Goal: Task Accomplishment & Management: Use online tool/utility

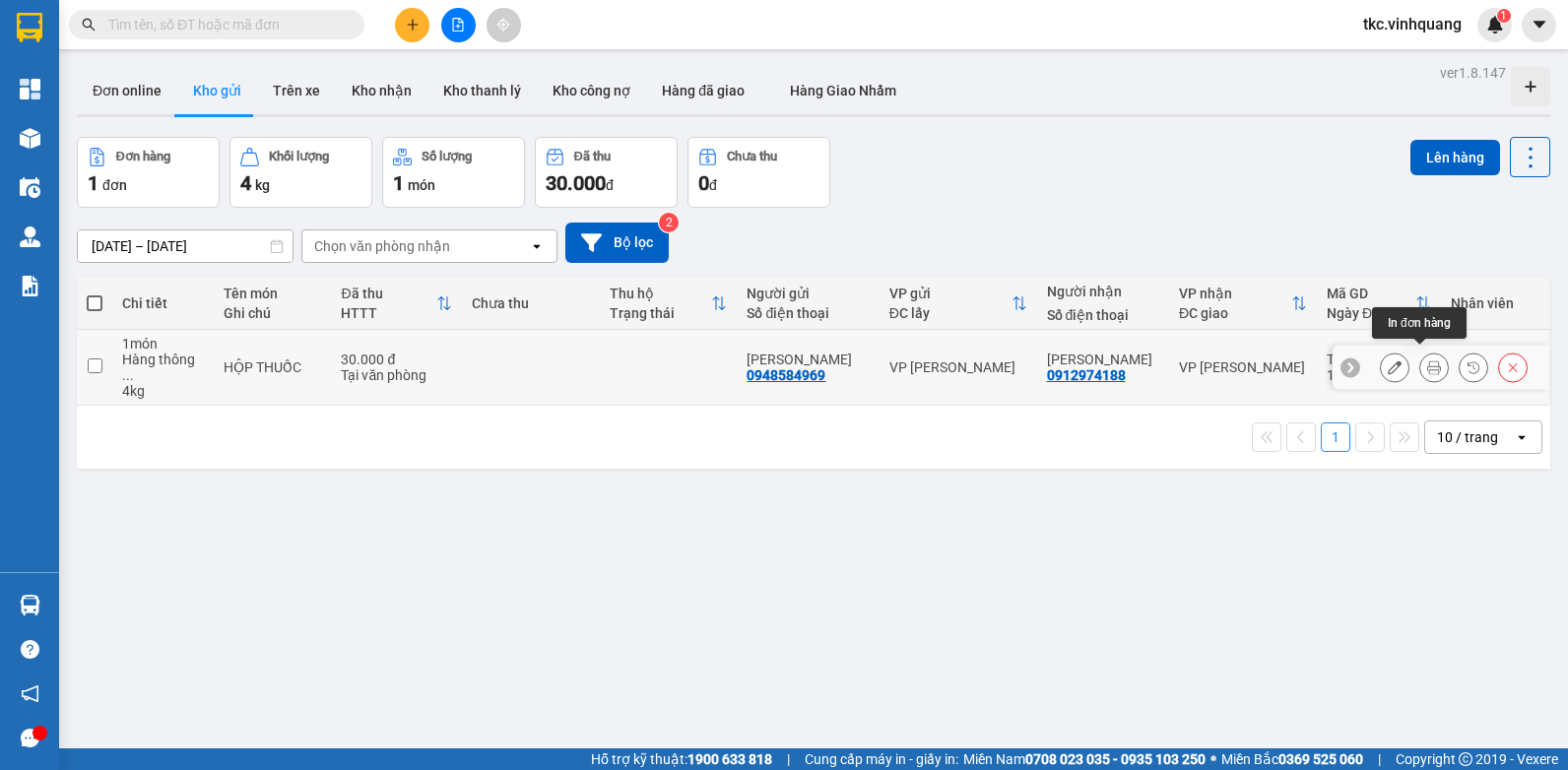
click at [1427, 360] on icon at bounding box center [1434, 367] width 14 height 14
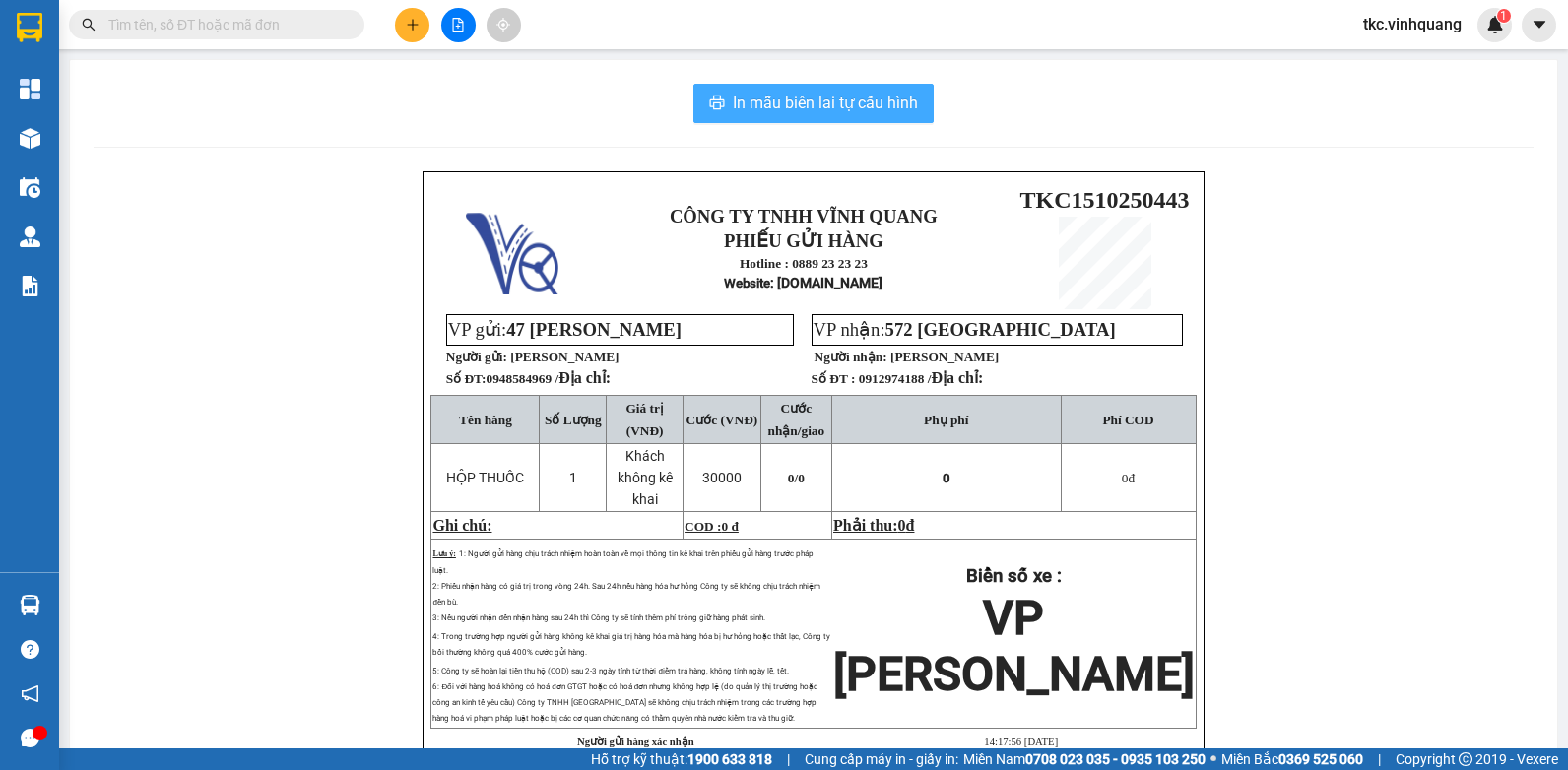
click at [779, 103] on span "In mẫu biên lai tự cấu hình" at bounding box center [824, 103] width 185 height 25
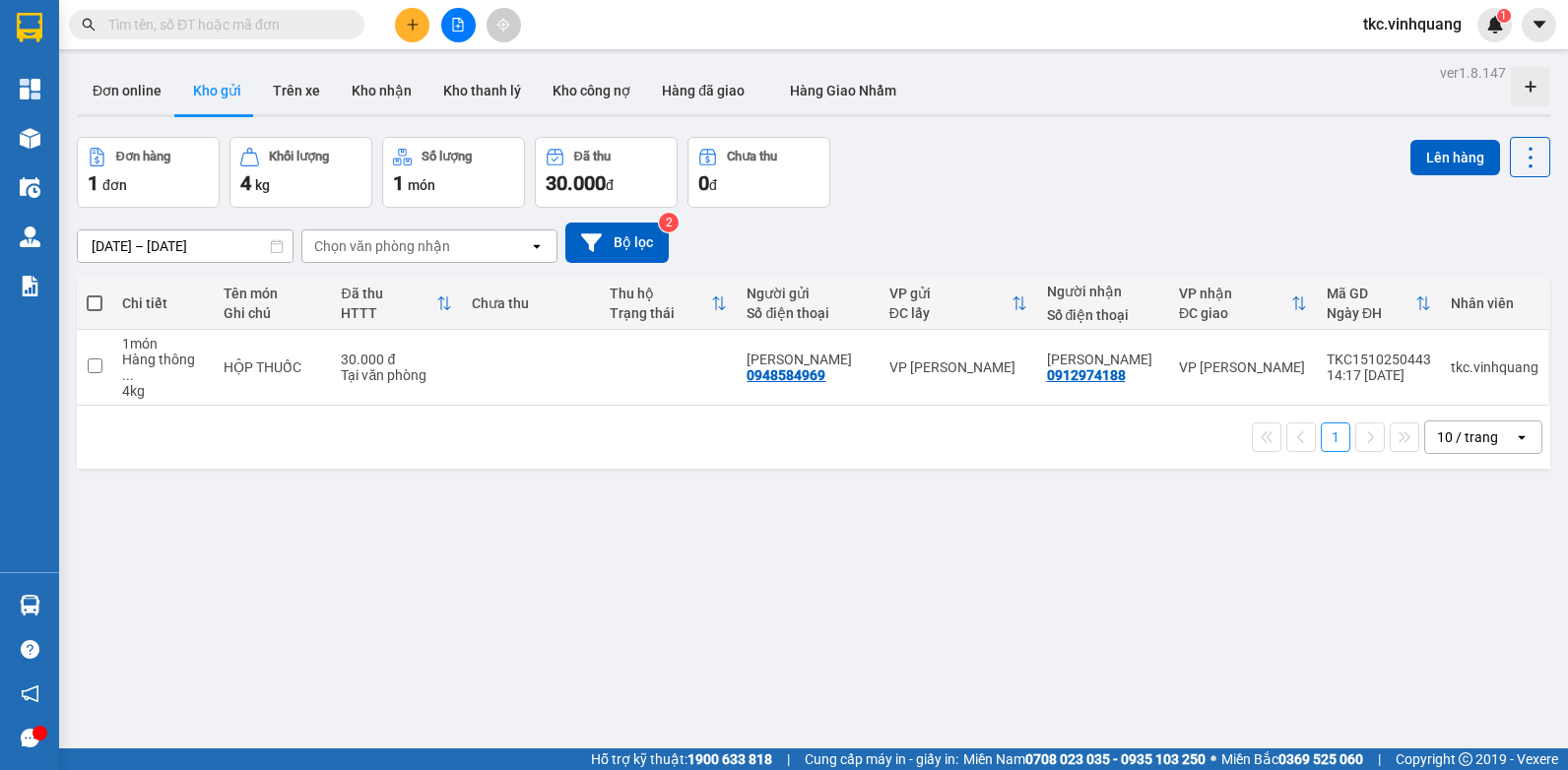
click at [1246, 178] on div "Đơn hàng 1 đơn Khối lượng 4 kg Số lượng 1 món Đã thu 30.000 đ Chưa thu 0 đ Lên …" at bounding box center [814, 173] width 1473 height 71
click at [1521, 158] on icon at bounding box center [1530, 158] width 28 height 28
click at [1464, 277] on span "Làm mới" at bounding box center [1487, 281] width 54 height 20
click at [1152, 203] on div "Đơn hàng 1 đơn Khối lượng 4 kg Số lượng 1 món Đã thu 30.000 đ Chưa thu 0 đ Lên …" at bounding box center [814, 173] width 1473 height 71
